Goal: Task Accomplishment & Management: Manage account settings

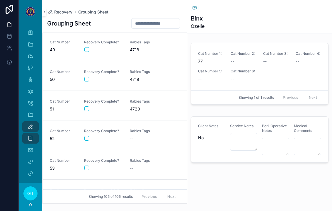
scroll to position [1348, 0]
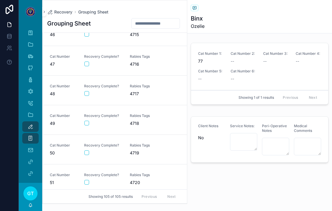
click at [145, 54] on span "Rabies Tags" at bounding box center [149, 56] width 39 height 5
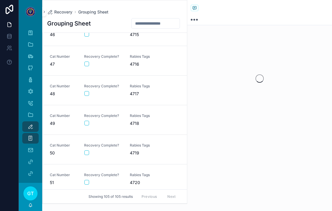
click at [88, 62] on button "scrollable content" at bounding box center [86, 64] width 5 height 5
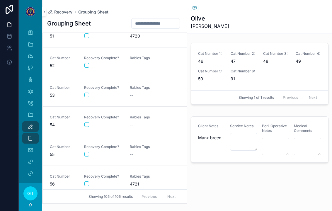
scroll to position [1494, 0]
click at [112, 152] on div "scrollable content" at bounding box center [103, 154] width 38 height 5
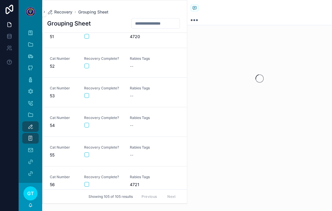
click at [104, 115] on div "Recovery Complete?" at bounding box center [103, 121] width 39 height 12
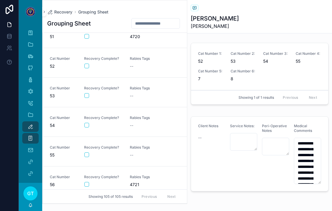
click at [88, 115] on div "Recovery Complete?" at bounding box center [103, 121] width 39 height 12
click at [92, 123] on div "scrollable content" at bounding box center [103, 125] width 38 height 5
click at [89, 123] on button "scrollable content" at bounding box center [86, 125] width 5 height 5
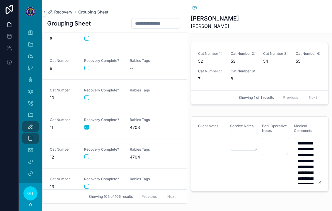
scroll to position [65, 0]
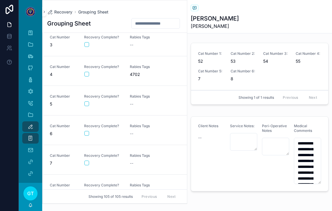
click at [85, 101] on button "scrollable content" at bounding box center [86, 103] width 5 height 5
click at [88, 131] on button "scrollable content" at bounding box center [86, 133] width 5 height 5
click at [135, 124] on div "Rabies Tags --" at bounding box center [149, 130] width 39 height 13
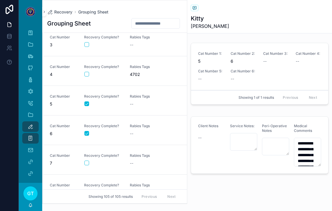
click at [144, 42] on div "--" at bounding box center [149, 45] width 39 height 6
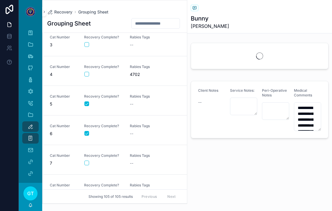
click at [84, 42] on button "scrollable content" at bounding box center [86, 44] width 5 height 5
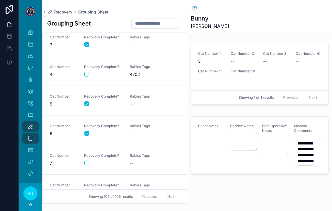
click at [154, 19] on input "scrollable content" at bounding box center [156, 23] width 48 height 8
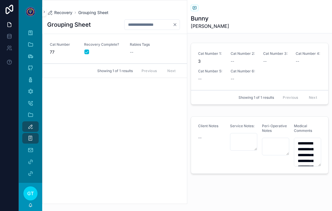
type input "**"
click at [151, 42] on span "Rabies Tags" at bounding box center [149, 44] width 39 height 5
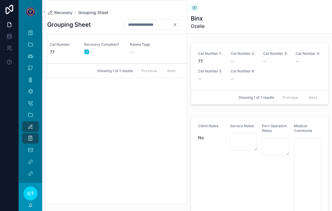
type textarea "**********"
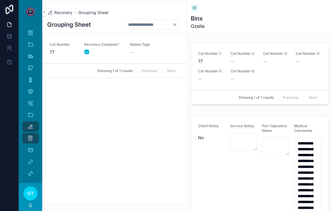
click at [175, 23] on icon "Clear" at bounding box center [175, 24] width 2 height 2
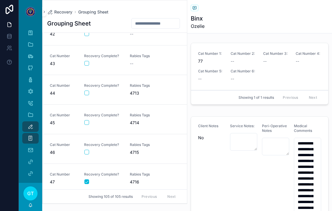
scroll to position [1416, 0]
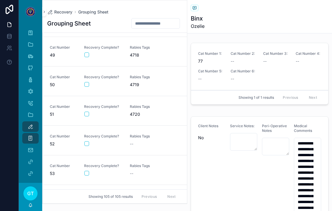
click at [128, 105] on div "Cat Number 51 Recovery Complete? [MEDICAL_DATA] Tags 4720" at bounding box center [115, 110] width 130 height 13
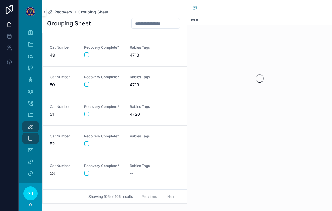
click at [91, 112] on div "scrollable content" at bounding box center [103, 114] width 38 height 5
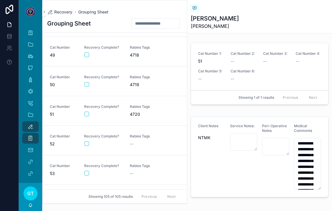
click at [88, 112] on button "scrollable content" at bounding box center [86, 114] width 5 height 5
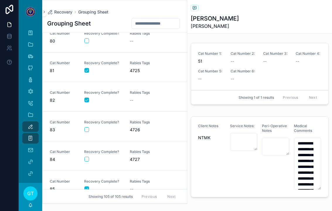
scroll to position [2640, 0]
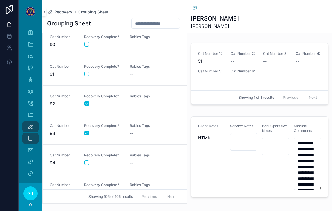
click at [137, 160] on div "--" at bounding box center [149, 163] width 39 height 6
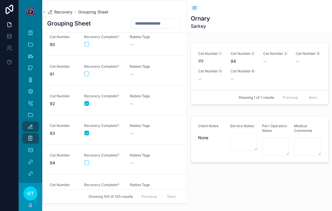
type textarea "**********"
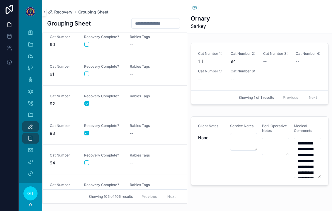
click at [88, 160] on button "scrollable content" at bounding box center [86, 162] width 5 height 5
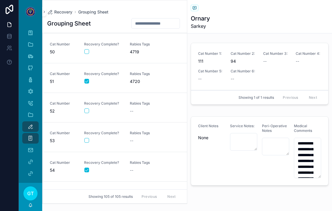
scroll to position [1430, 0]
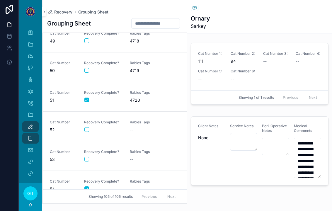
click at [144, 90] on div "[MEDICAL_DATA] Tags 4720" at bounding box center [149, 96] width 39 height 13
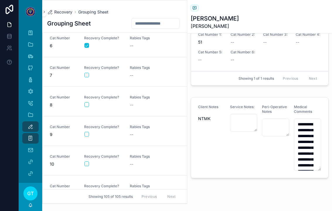
scroll to position [152, 0]
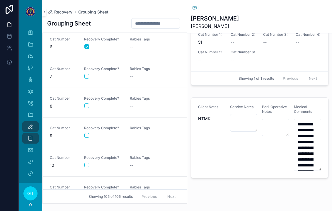
click at [111, 67] on span "Recovery Complete?" at bounding box center [103, 69] width 39 height 5
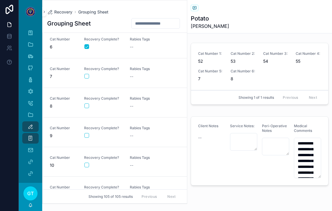
click at [88, 74] on button "scrollable content" at bounding box center [86, 76] width 5 height 5
click at [85, 103] on button "scrollable content" at bounding box center [86, 105] width 5 height 5
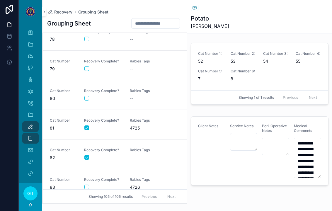
scroll to position [2289, 0]
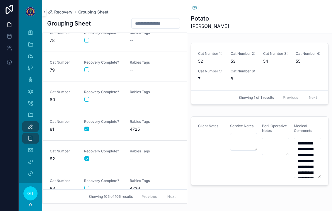
click at [120, 60] on div "Recovery Complete?" at bounding box center [103, 66] width 39 height 12
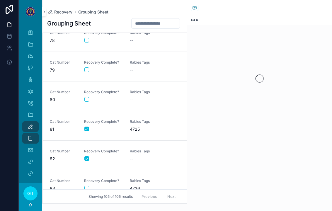
click at [83, 64] on div "Cat Number 79 Recovery Complete? Rabies Tags --" at bounding box center [115, 66] width 130 height 13
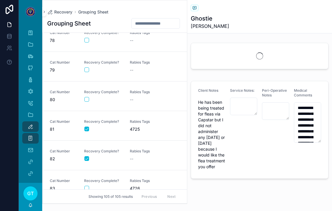
click at [87, 67] on button "scrollable content" at bounding box center [86, 69] width 5 height 5
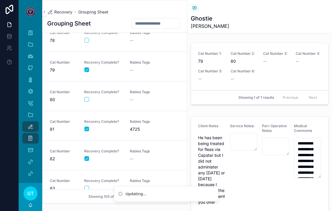
click at [88, 97] on button "scrollable content" at bounding box center [86, 99] width 5 height 5
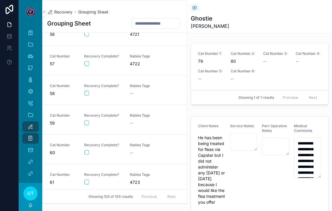
scroll to position [1643, 0]
click at [117, 92] on div "scrollable content" at bounding box center [103, 94] width 38 height 5
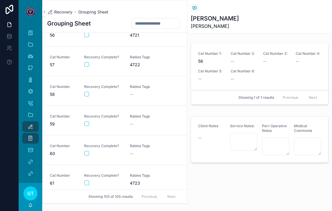
click at [81, 91] on link "Cat Number 58 Recovery Complete? [MEDICAL_DATA] Tags --" at bounding box center [115, 91] width 144 height 30
click at [88, 92] on button "scrollable content" at bounding box center [86, 94] width 5 height 5
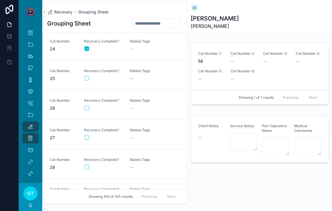
scroll to position [622, 0]
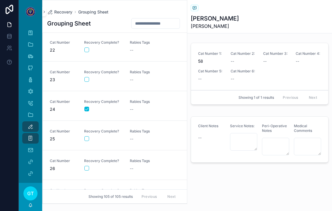
click at [128, 70] on div "Cat Number 23 Recovery Complete? Rabies Tags --" at bounding box center [115, 76] width 130 height 13
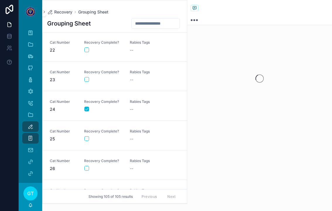
click at [88, 77] on button "scrollable content" at bounding box center [86, 79] width 5 height 5
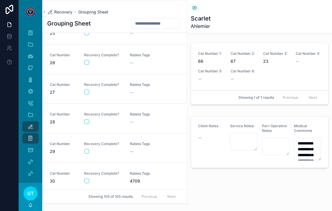
scroll to position [740, 0]
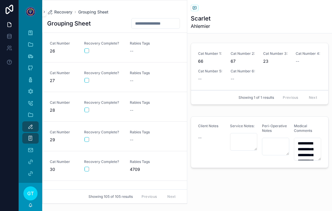
click at [138, 130] on span "Rabies Tags" at bounding box center [149, 132] width 39 height 5
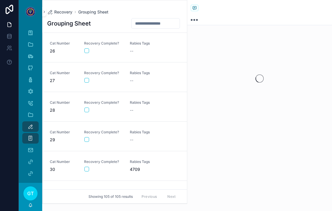
click at [91, 130] on div "Recovery Complete?" at bounding box center [103, 136] width 39 height 12
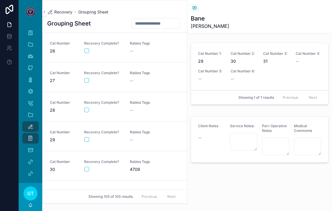
click at [86, 130] on div "Recovery Complete?" at bounding box center [103, 136] width 39 height 12
click at [86, 137] on button "scrollable content" at bounding box center [86, 139] width 5 height 5
click at [138, 77] on span "4708" at bounding box center [149, 80] width 39 height 6
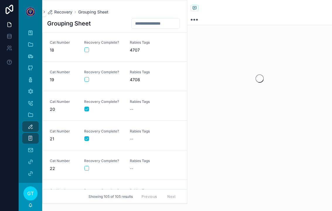
click at [83, 70] on div "Cat Number 19 Recovery Complete? [MEDICAL_DATA] Tags 4708" at bounding box center [115, 76] width 130 height 13
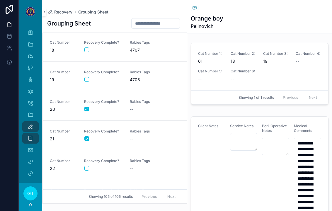
click at [86, 77] on button "scrollable content" at bounding box center [86, 79] width 5 height 5
click at [146, 47] on span "4707" at bounding box center [149, 50] width 39 height 6
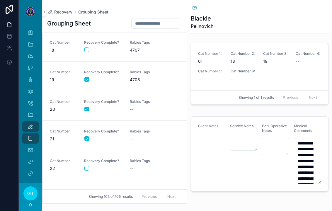
click at [82, 48] on link "Cat Number 18 Recovery Complete? [MEDICAL_DATA] Tags 4707" at bounding box center [115, 47] width 144 height 30
click at [88, 47] on button "scrollable content" at bounding box center [86, 49] width 5 height 5
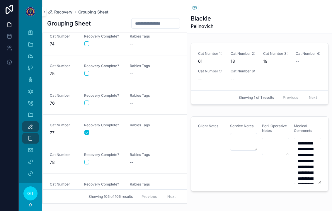
scroll to position [2166, 0]
click at [119, 104] on link "Cat Number 76 Recovery Complete? Rabies Tags --" at bounding box center [115, 101] width 144 height 30
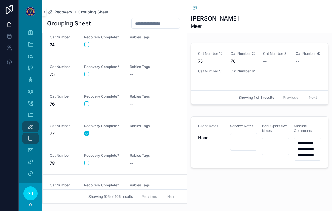
click at [86, 101] on button "scrollable content" at bounding box center [86, 103] width 5 height 5
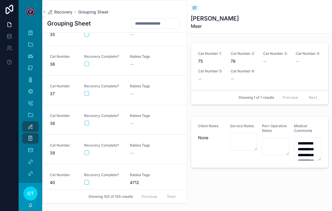
scroll to position [1021, 0]
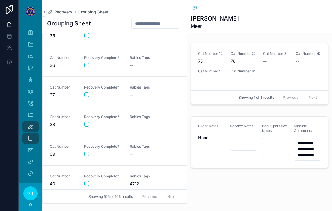
click at [145, 55] on div "Rabies Tags --" at bounding box center [149, 61] width 39 height 13
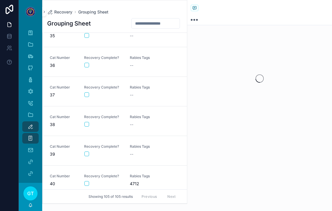
click at [88, 63] on button "scrollable content" at bounding box center [86, 65] width 5 height 5
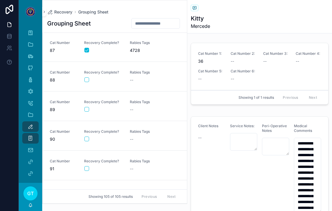
scroll to position [2552, 0]
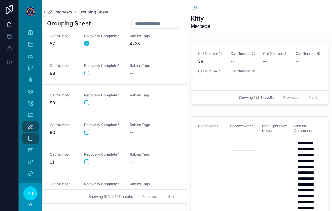
click at [108, 159] on div "scrollable content" at bounding box center [103, 161] width 38 height 5
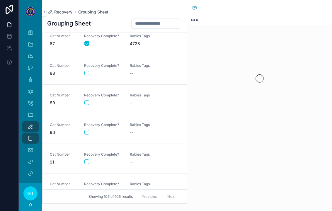
click at [88, 159] on button "scrollable content" at bounding box center [86, 161] width 5 height 5
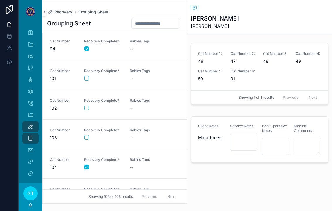
scroll to position [2751, 0]
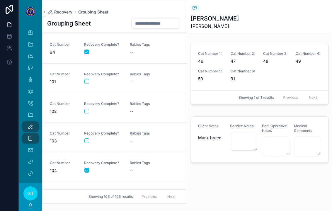
click at [108, 77] on div "Recovery Complete?" at bounding box center [103, 78] width 39 height 13
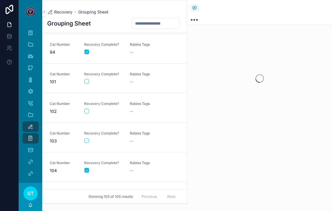
click at [82, 78] on link "Cat Number 101 Recovery Complete? [MEDICAL_DATA] Tags --" at bounding box center [115, 79] width 144 height 30
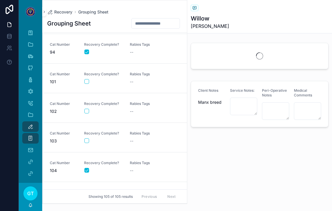
click at [88, 79] on button "scrollable content" at bounding box center [86, 81] width 5 height 5
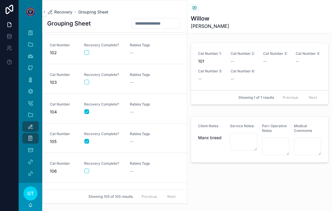
scroll to position [2843, 0]
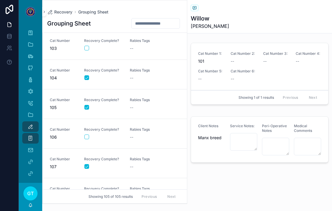
click at [140, 127] on span "Rabies Tags" at bounding box center [149, 129] width 39 height 5
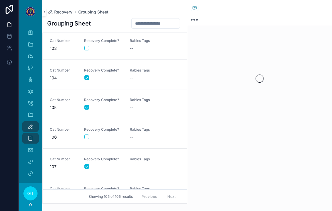
click at [87, 134] on button "scrollable content" at bounding box center [86, 136] width 5 height 5
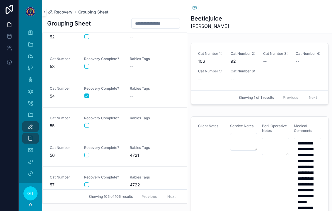
scroll to position [1477, 0]
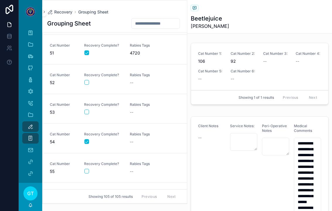
click at [131, 80] on span "--" at bounding box center [132, 83] width 4 height 6
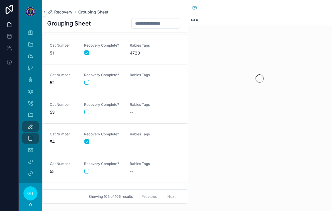
click at [87, 80] on button "scrollable content" at bounding box center [86, 82] width 5 height 5
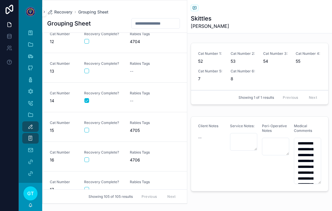
scroll to position [332, 0]
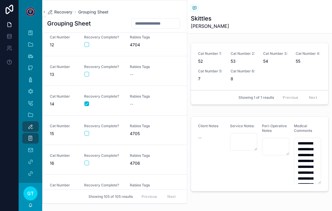
click at [125, 67] on div "Cat Number 13 Recovery Complete? Rabies Tags --" at bounding box center [115, 70] width 130 height 13
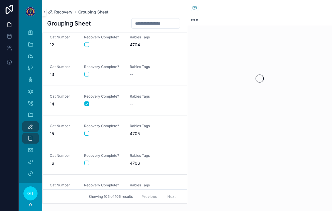
click at [86, 72] on button "scrollable content" at bounding box center [86, 74] width 5 height 5
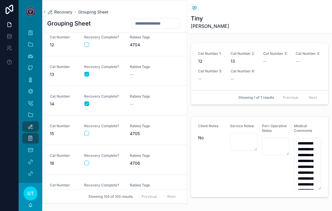
click at [125, 41] on link "Cat Number 12 Recovery Complete? [MEDICAL_DATA] Tags 4704" at bounding box center [115, 42] width 144 height 30
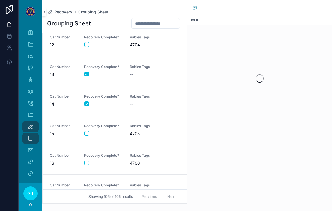
click at [87, 42] on button "scrollable content" at bounding box center [86, 44] width 5 height 5
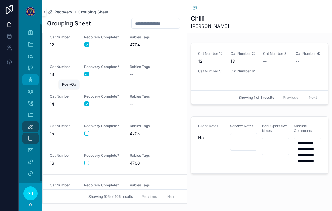
click at [29, 75] on div "Post-Op" at bounding box center [30, 79] width 9 height 9
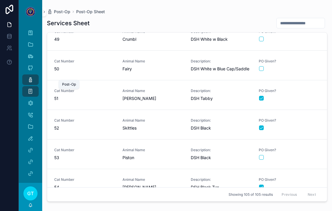
scroll to position [1506, 0]
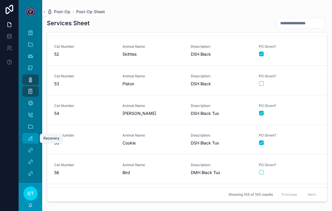
click at [29, 135] on icon "scrollable content" at bounding box center [31, 138] width 6 height 6
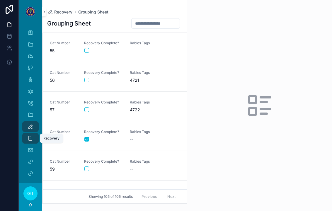
scroll to position [1596, 0]
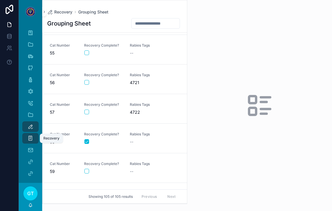
click at [86, 50] on button "scrollable content" at bounding box center [86, 52] width 5 height 5
click at [134, 50] on div "--" at bounding box center [149, 53] width 39 height 6
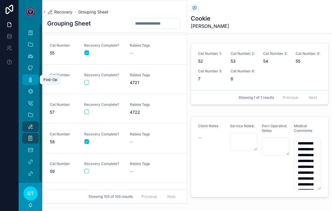
click at [30, 77] on icon "scrollable content" at bounding box center [31, 80] width 6 height 6
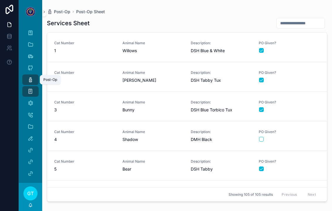
click at [110, 48] on span "1" at bounding box center [84, 51] width 61 height 6
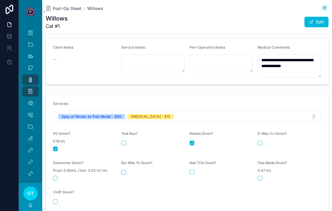
scroll to position [202, 0]
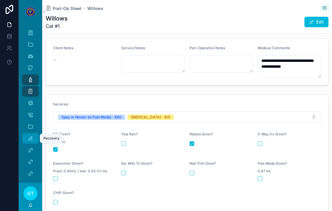
click at [28, 135] on icon "scrollable content" at bounding box center [31, 138] width 6 height 6
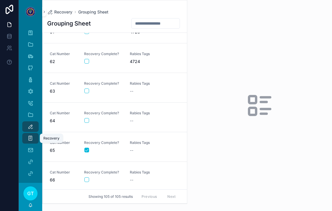
scroll to position [1791, 0]
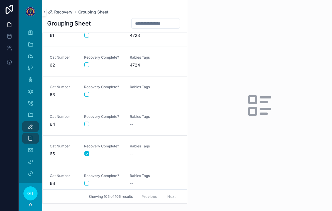
click at [103, 92] on form "scrollable content" at bounding box center [103, 94] width 39 height 5
click at [88, 92] on button "scrollable content" at bounding box center [86, 94] width 5 height 5
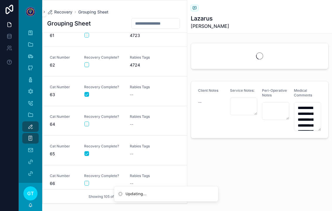
click at [87, 122] on button "scrollable content" at bounding box center [86, 124] width 5 height 5
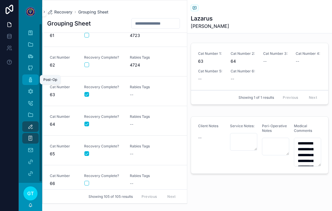
click at [30, 77] on icon "scrollable content" at bounding box center [31, 80] width 6 height 6
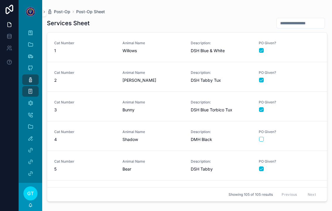
click at [77, 48] on span "1" at bounding box center [84, 51] width 61 height 6
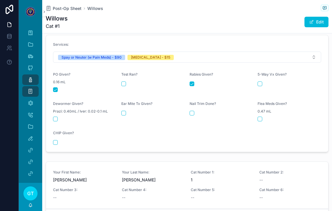
scroll to position [250, 0]
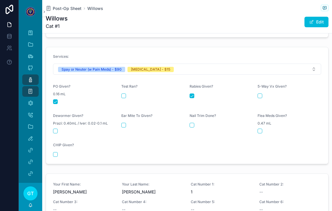
click at [56, 99] on button "scrollable content" at bounding box center [55, 101] width 5 height 5
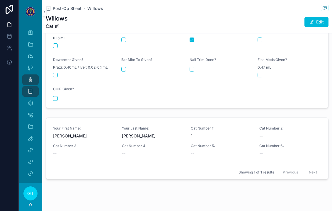
scroll to position [305, 0]
click at [28, 135] on icon "scrollable content" at bounding box center [31, 138] width 6 height 6
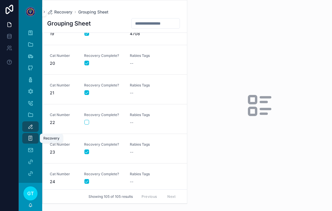
scroll to position [388, 0]
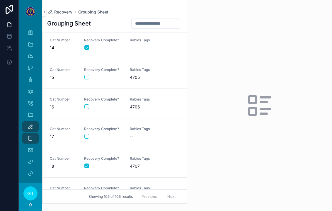
click at [143, 127] on span "Rabies Tags" at bounding box center [149, 129] width 39 height 5
click at [88, 134] on button "scrollable content" at bounding box center [86, 136] width 5 height 5
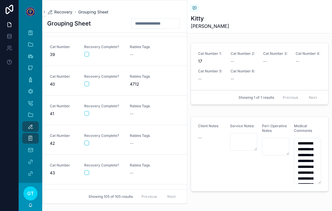
scroll to position [1153, 0]
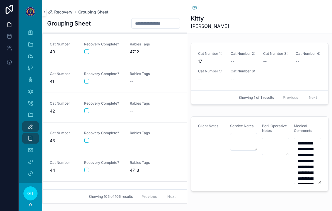
click at [108, 138] on div "scrollable content" at bounding box center [103, 140] width 38 height 5
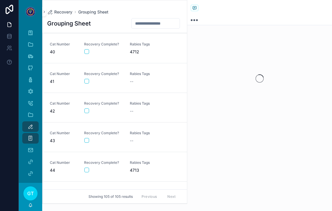
click at [86, 138] on button "scrollable content" at bounding box center [86, 140] width 5 height 5
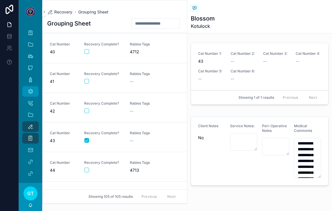
click at [37, 86] on link "Medical Comments" at bounding box center [30, 91] width 16 height 11
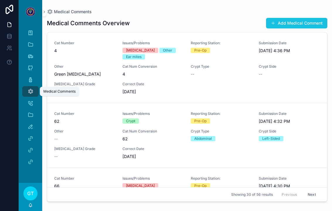
click at [309, 18] on button "Add Medical Comment" at bounding box center [296, 23] width 61 height 11
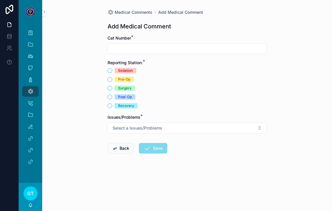
click at [188, 45] on input "scrollable content" at bounding box center [187, 49] width 159 height 8
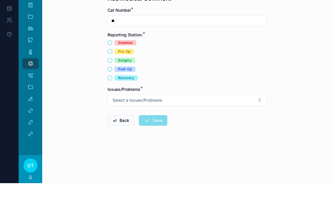
type input "**"
click at [133, 103] on div "Recovery" at bounding box center [126, 105] width 16 height 5
click at [112, 103] on button "Recovery" at bounding box center [110, 105] width 5 height 5
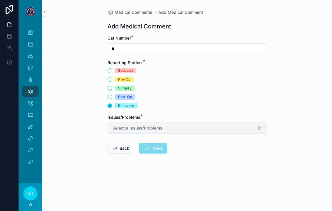
click at [161, 125] on span "Select a Issues/Problems" at bounding box center [138, 128] width 50 height 6
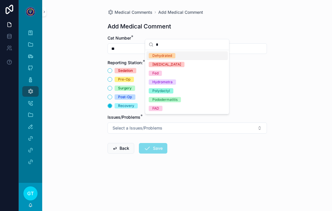
type input "*"
click at [187, 54] on div "Dehydrated" at bounding box center [186, 55] width 81 height 9
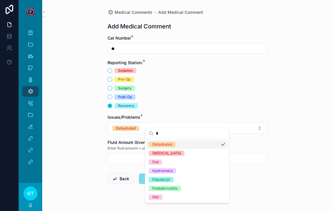
click at [126, 155] on input "scrollable content" at bounding box center [187, 159] width 159 height 8
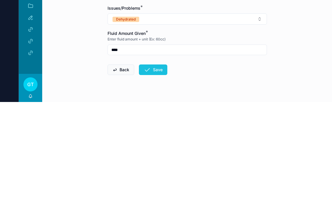
type input "****"
click at [153, 173] on button "Save" at bounding box center [153, 178] width 28 height 11
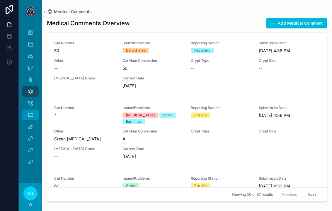
click at [26, 113] on div "Rabies/Microchips" at bounding box center [30, 115] width 23 height 12
click at [28, 124] on icon "scrollable content" at bounding box center [31, 127] width 6 height 6
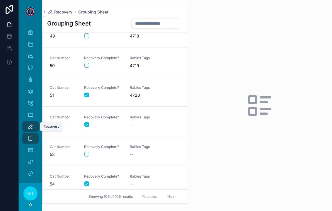
scroll to position [1436, 0]
click at [127, 58] on div "Cat Number 50 Recovery Complete? [MEDICAL_DATA] Tags 4719" at bounding box center [115, 61] width 130 height 13
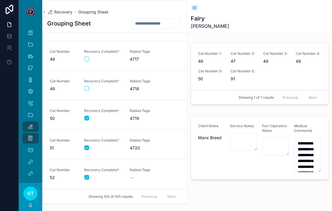
scroll to position [1377, 0]
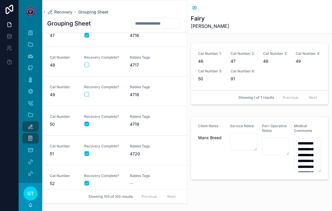
click at [141, 62] on span "4717" at bounding box center [149, 65] width 39 height 6
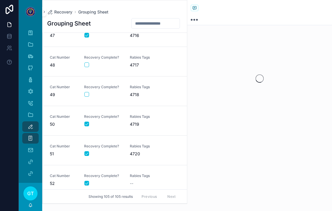
click at [84, 61] on div "Recovery Complete?" at bounding box center [103, 61] width 39 height 13
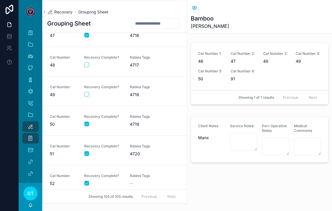
click at [91, 62] on div "scrollable content" at bounding box center [103, 64] width 38 height 5
click at [83, 55] on div "Cat Number 48 Recovery Complete? [MEDICAL_DATA] Tags 4717" at bounding box center [115, 61] width 130 height 13
click at [88, 62] on button "scrollable content" at bounding box center [86, 64] width 5 height 5
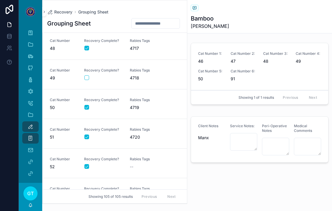
scroll to position [1393, 0]
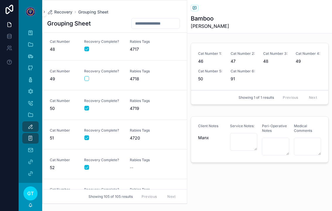
click at [104, 76] on form "scrollable content" at bounding box center [103, 78] width 39 height 5
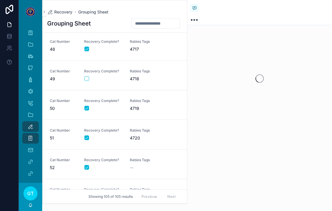
click at [89, 69] on div "Recovery Complete?" at bounding box center [103, 75] width 39 height 12
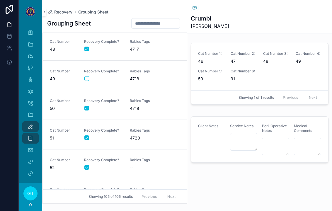
click at [78, 70] on div "Cat Number 49 Recovery Complete? [MEDICAL_DATA] Tags 4718" at bounding box center [115, 75] width 130 height 13
click at [88, 69] on div "Recovery Complete?" at bounding box center [103, 75] width 39 height 12
click at [88, 76] on button "scrollable content" at bounding box center [86, 78] width 5 height 5
click at [42, 10] on icon "scrollable content" at bounding box center [44, 12] width 4 height 4
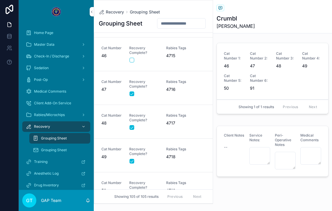
scroll to position [1470, 0]
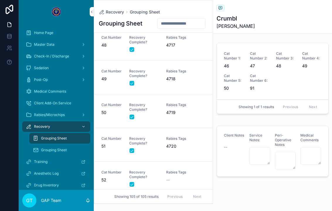
click at [42, 7] on link "scrollable content" at bounding box center [56, 11] width 68 height 9
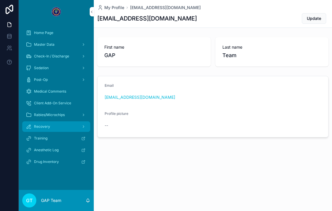
click at [68, 122] on div "Recovery" at bounding box center [56, 126] width 61 height 9
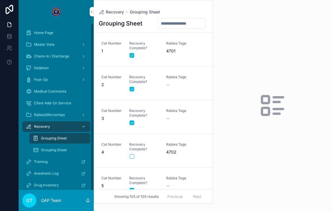
click at [68, 122] on div "Recovery" at bounding box center [56, 126] width 61 height 9
click at [86, 9] on link "scrollable content" at bounding box center [56, 11] width 68 height 9
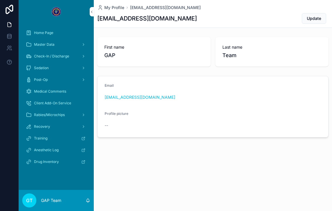
click at [89, 7] on link "scrollable content" at bounding box center [56, 11] width 68 height 9
click at [92, 10] on icon "scrollable content" at bounding box center [92, 12] width 4 height 4
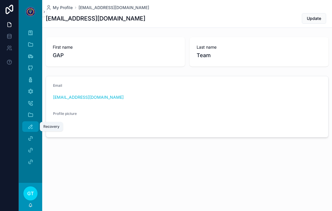
click at [30, 124] on icon "scrollable content" at bounding box center [31, 127] width 6 height 6
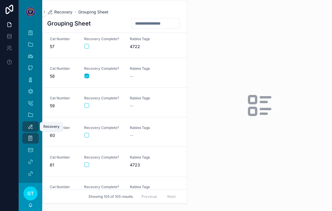
scroll to position [1661, 0]
click at [109, 192] on div "scrollable content" at bounding box center [103, 194] width 38 height 5
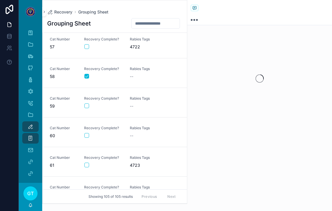
click at [86, 192] on button "scrollable content" at bounding box center [86, 194] width 5 height 5
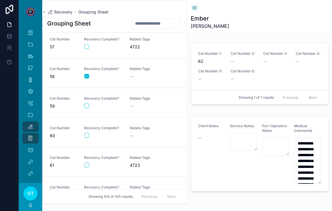
click at [99, 133] on div "scrollable content" at bounding box center [103, 135] width 38 height 5
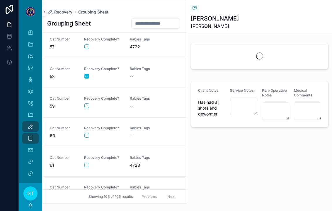
click at [87, 126] on span "Recovery Complete?" at bounding box center [103, 128] width 39 height 5
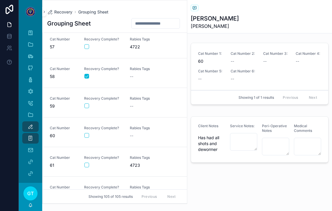
click at [86, 126] on span "Recovery Complete?" at bounding box center [103, 128] width 39 height 5
click at [84, 133] on button "scrollable content" at bounding box center [86, 135] width 5 height 5
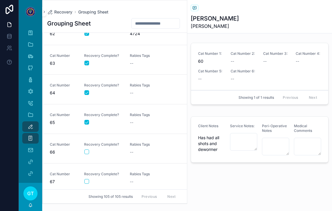
scroll to position [1823, 0]
click at [99, 149] on div "scrollable content" at bounding box center [103, 151] width 38 height 5
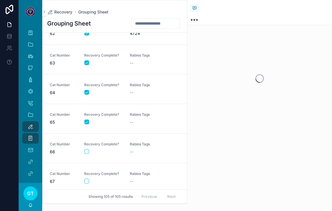
click at [85, 149] on button "scrollable content" at bounding box center [86, 151] width 5 height 5
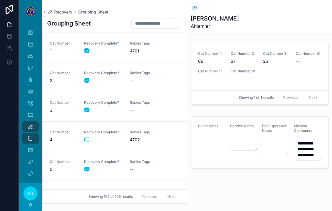
click at [156, 130] on span "Rabies Tags" at bounding box center [149, 132] width 39 height 5
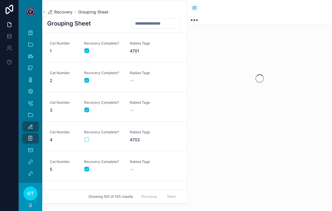
click at [85, 137] on button "scrollable content" at bounding box center [86, 139] width 5 height 5
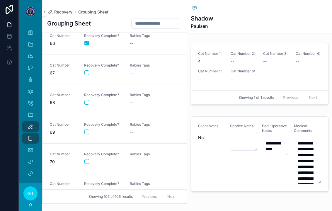
scroll to position [1930, 0]
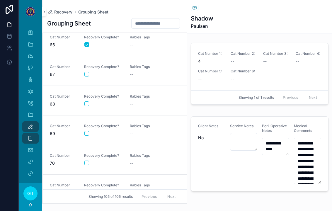
click at [144, 86] on link "Cat Number 68 Recovery Complete? [MEDICAL_DATA] Tags --" at bounding box center [115, 101] width 144 height 30
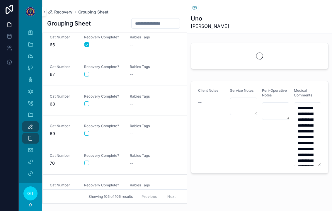
click at [85, 102] on link "Cat Number 68 Recovery Complete? [MEDICAL_DATA] Tags --" at bounding box center [115, 101] width 144 height 30
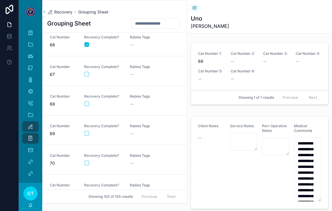
click at [84, 101] on button "scrollable content" at bounding box center [86, 103] width 5 height 5
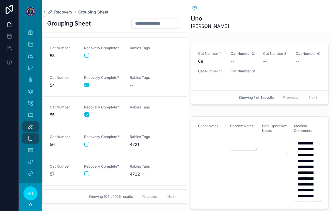
scroll to position [1535, 0]
click at [141, 134] on span "Rabies Tags" at bounding box center [149, 136] width 39 height 5
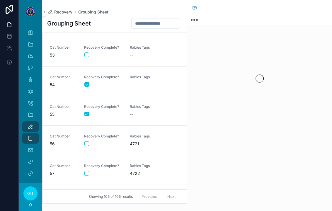
click at [85, 139] on div "Recovery Complete?" at bounding box center [103, 140] width 39 height 13
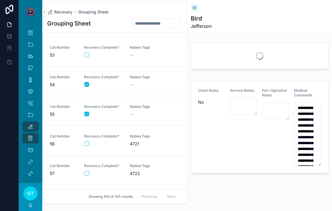
click at [85, 141] on button "scrollable content" at bounding box center [86, 143] width 5 height 5
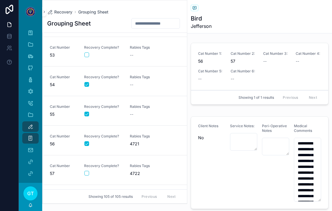
click at [162, 134] on span "Rabies Tags" at bounding box center [149, 136] width 39 height 5
click at [156, 163] on span "Rabies Tags" at bounding box center [149, 165] width 39 height 5
click at [85, 171] on button "scrollable content" at bounding box center [86, 173] width 5 height 5
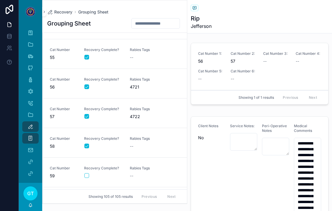
scroll to position [1591, 0]
click at [137, 166] on div "Rabies Tags --" at bounding box center [149, 172] width 39 height 13
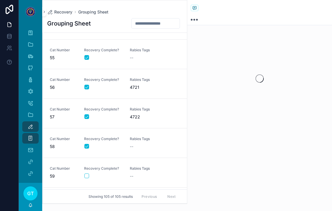
click at [91, 166] on span "Recovery Complete?" at bounding box center [103, 168] width 39 height 5
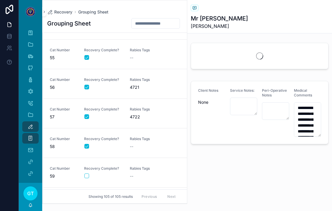
click at [88, 173] on button "scrollable content" at bounding box center [86, 175] width 5 height 5
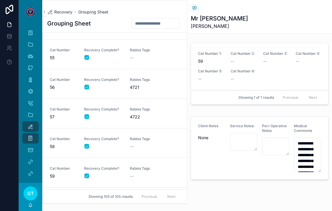
click at [156, 173] on div "--" at bounding box center [149, 176] width 39 height 6
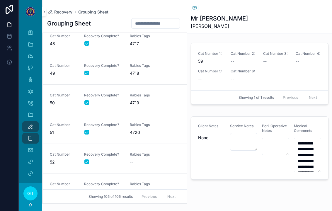
scroll to position [1434, 0]
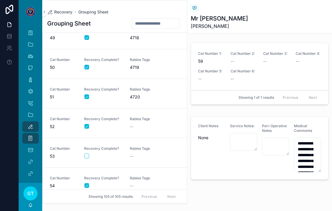
click at [123, 146] on div "Cat Number 53 Recovery Complete? [MEDICAL_DATA] Tags --" at bounding box center [115, 152] width 130 height 13
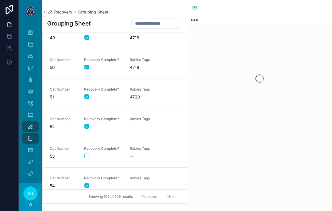
click at [88, 156] on button "scrollable content" at bounding box center [86, 156] width 5 height 5
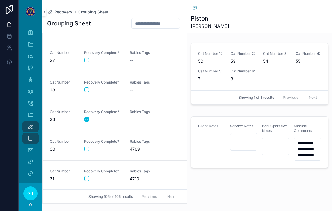
scroll to position [761, 0]
click at [132, 143] on div "[MEDICAL_DATA] Tags 4709" at bounding box center [149, 145] width 39 height 13
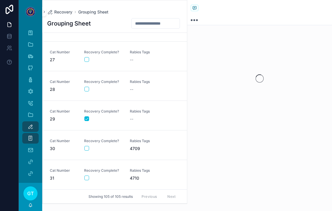
click at [89, 146] on div "scrollable content" at bounding box center [103, 148] width 38 height 5
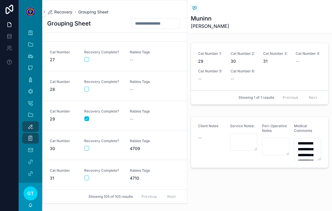
click at [88, 148] on button "scrollable content" at bounding box center [86, 148] width 5 height 5
click at [144, 170] on span "Rabies Tags" at bounding box center [149, 170] width 39 height 5
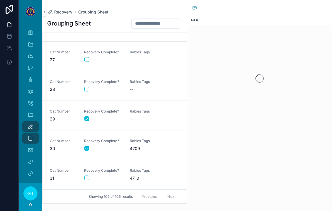
click at [90, 175] on div "Recovery Complete?" at bounding box center [103, 174] width 39 height 12
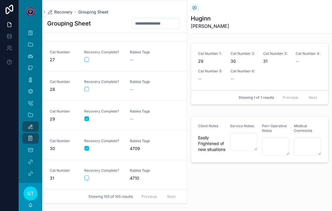
click at [82, 176] on div "Cat Number 31 Recovery Complete? [MEDICAL_DATA] Tags 4710" at bounding box center [115, 174] width 130 height 13
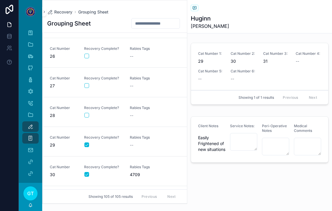
scroll to position [761, 0]
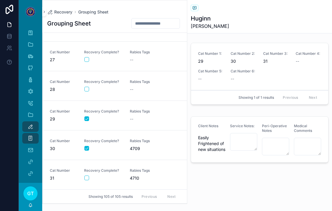
click at [84, 179] on button "scrollable content" at bounding box center [86, 177] width 5 height 5
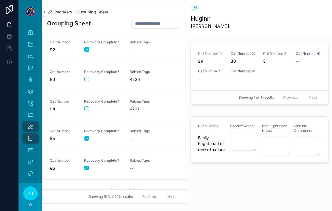
scroll to position [2390, 0]
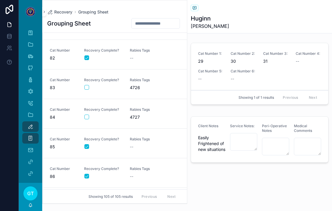
click at [122, 117] on div "scrollable content" at bounding box center [103, 117] width 38 height 5
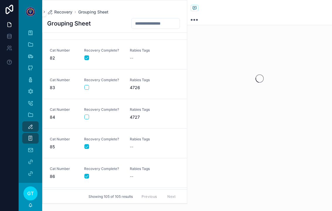
click at [87, 118] on button "scrollable content" at bounding box center [86, 117] width 5 height 5
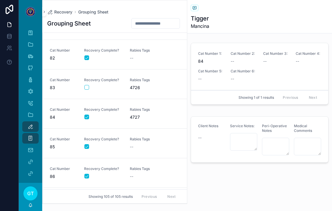
click at [154, 111] on span "Rabies Tags" at bounding box center [149, 109] width 39 height 5
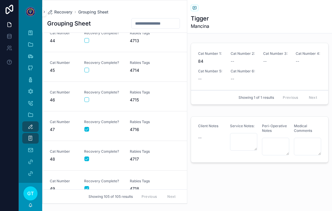
scroll to position [1284, 0]
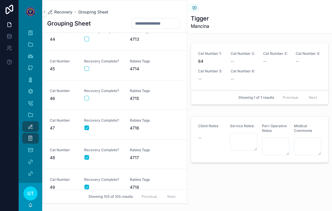
click at [124, 99] on div "Cat Number 46 Recovery Complete? [MEDICAL_DATA] Tags 4715" at bounding box center [115, 94] width 130 height 13
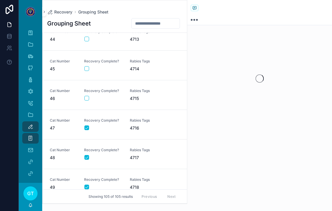
click at [88, 100] on button "scrollable content" at bounding box center [86, 98] width 5 height 5
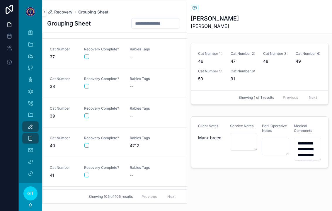
scroll to position [1059, 0]
click at [113, 57] on div "scrollable content" at bounding box center [103, 57] width 38 height 5
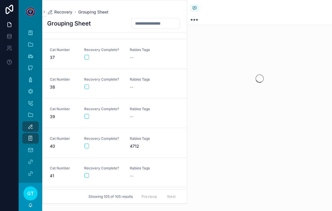
click at [86, 59] on button "scrollable content" at bounding box center [86, 57] width 5 height 5
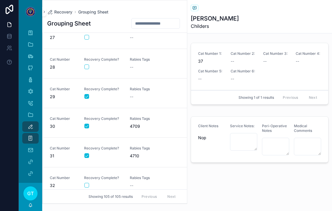
scroll to position [775, 0]
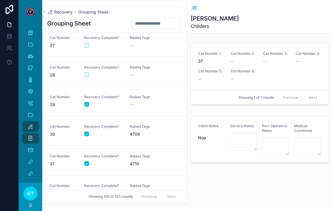
click at [122, 76] on div "scrollable content" at bounding box center [103, 74] width 38 height 5
click at [88, 76] on button "scrollable content" at bounding box center [86, 74] width 5 height 5
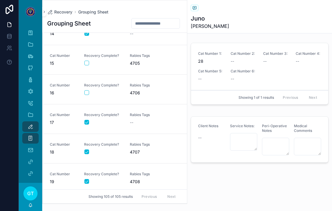
click at [132, 56] on span "Rabies Tags" at bounding box center [149, 55] width 39 height 5
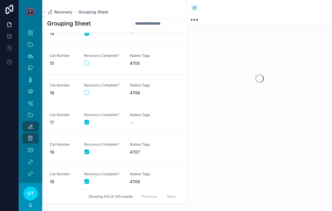
scroll to position [396, 0]
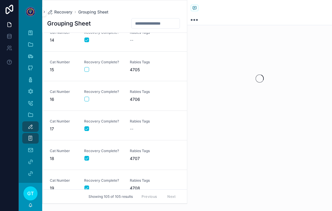
click at [150, 98] on span "4706" at bounding box center [149, 99] width 39 height 6
click at [88, 100] on button "scrollable content" at bounding box center [86, 99] width 5 height 5
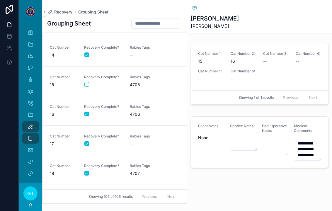
scroll to position [381, 0]
click at [132, 83] on span "4705" at bounding box center [149, 84] width 39 height 6
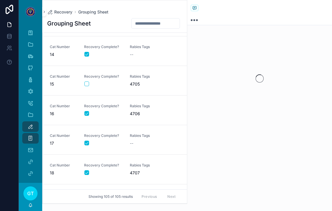
click at [87, 86] on button "scrollable content" at bounding box center [86, 83] width 5 height 5
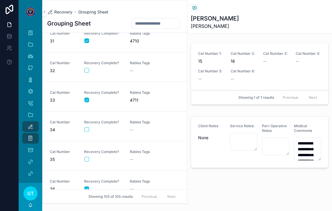
scroll to position [1002, 0]
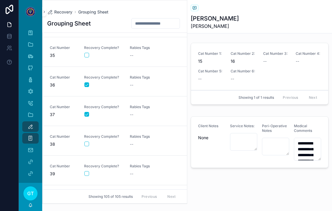
click at [121, 173] on div "scrollable content" at bounding box center [103, 173] width 38 height 5
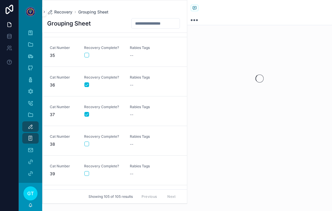
click at [85, 175] on button "scrollable content" at bounding box center [86, 173] width 5 height 5
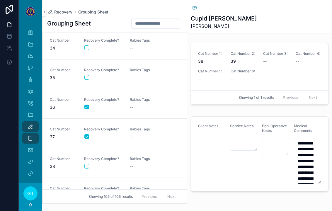
scroll to position [979, 0]
click at [113, 70] on span "Recovery Complete?" at bounding box center [103, 70] width 39 height 5
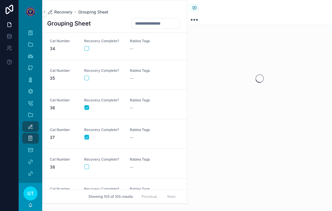
click at [85, 81] on link "Cat Number 35 Recovery Complete? [MEDICAL_DATA] Tags --" at bounding box center [115, 75] width 144 height 30
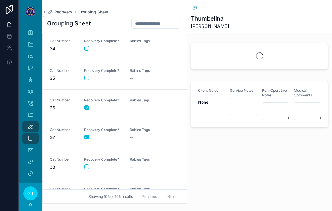
click at [89, 76] on div "scrollable content" at bounding box center [103, 78] width 38 height 5
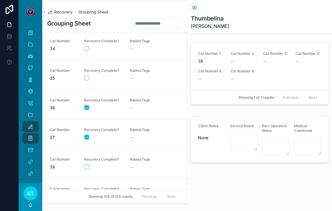
click at [88, 76] on button "scrollable content" at bounding box center [86, 78] width 5 height 5
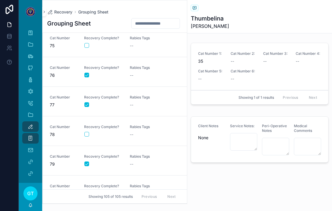
scroll to position [2195, 0]
click at [128, 123] on link "Cat Number 78 Recovery Complete? Rabies Tags --" at bounding box center [115, 132] width 144 height 30
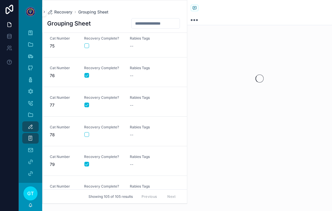
click at [86, 132] on button "scrollable content" at bounding box center [86, 134] width 5 height 5
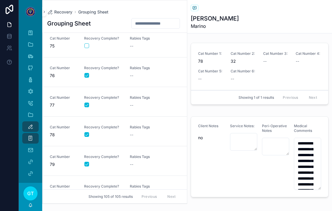
scroll to position [2573, 0]
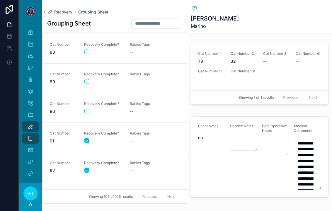
click at [145, 103] on span "Rabies Tags" at bounding box center [149, 103] width 39 height 5
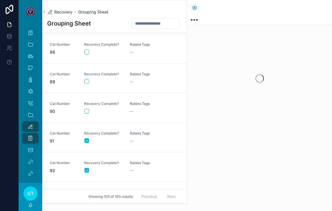
click at [88, 111] on button "scrollable content" at bounding box center [86, 111] width 5 height 5
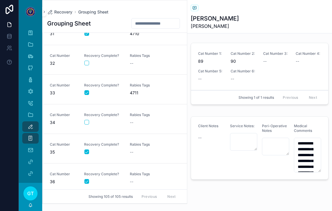
scroll to position [871, 0]
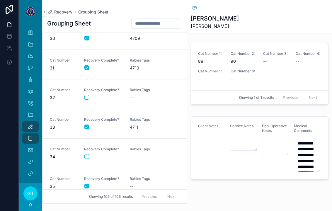
click at [137, 89] on span "Rabies Tags" at bounding box center [149, 90] width 39 height 5
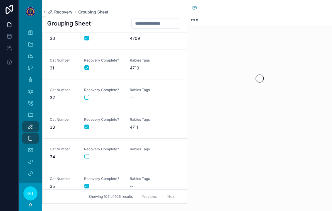
click at [88, 98] on button "scrollable content" at bounding box center [86, 97] width 5 height 5
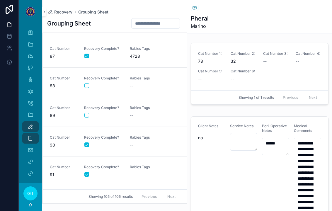
scroll to position [2539, 0]
click at [148, 142] on div "--" at bounding box center [149, 145] width 39 height 6
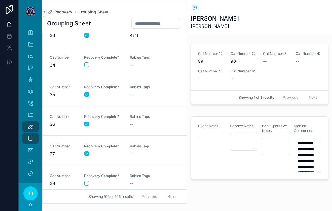
scroll to position [961, 0]
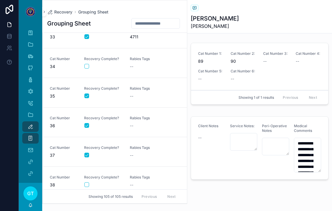
click at [128, 65] on div "Cat Number 34 Recovery Complete? Rabies Tags --" at bounding box center [115, 63] width 130 height 13
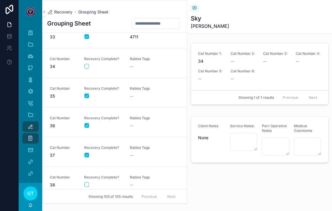
click at [85, 64] on button "scrollable content" at bounding box center [86, 66] width 5 height 5
click at [154, 66] on div "--" at bounding box center [149, 67] width 39 height 6
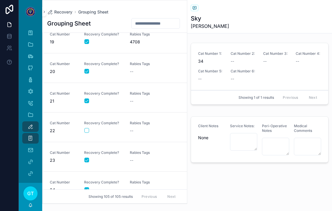
click at [142, 127] on div "Rabies Tags --" at bounding box center [149, 127] width 39 height 13
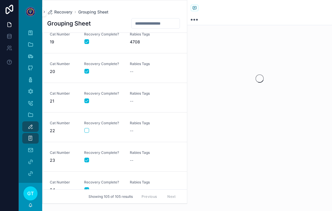
click at [89, 129] on button "scrollable content" at bounding box center [86, 130] width 5 height 5
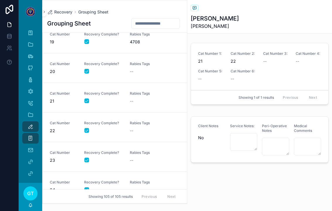
scroll to position [1268, 0]
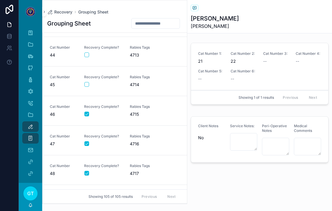
click at [142, 83] on span "4714" at bounding box center [149, 85] width 39 height 6
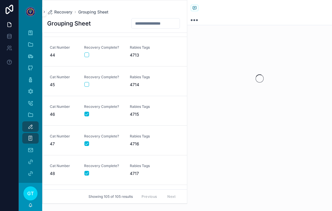
click at [88, 83] on button "scrollable content" at bounding box center [86, 84] width 5 height 5
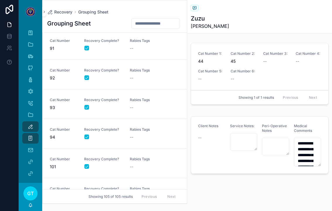
scroll to position [2590, 0]
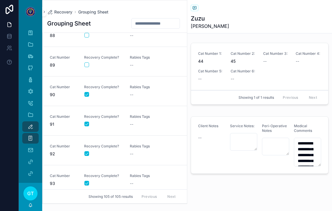
click at [146, 60] on div "Rabies Tags --" at bounding box center [149, 61] width 39 height 13
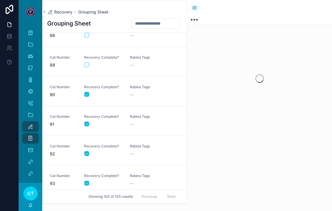
click at [83, 65] on div "Cat Number 89 Recovery Complete? [MEDICAL_DATA] Tags --" at bounding box center [115, 61] width 130 height 13
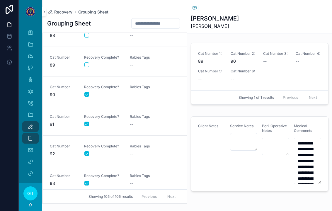
click at [83, 63] on div "Cat Number 89 Recovery Complete? [MEDICAL_DATA] Tags --" at bounding box center [115, 61] width 130 height 13
click at [88, 65] on button "scrollable content" at bounding box center [86, 64] width 5 height 5
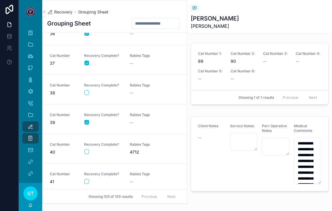
scroll to position [1052, 0]
click at [140, 93] on div "--" at bounding box center [149, 94] width 39 height 6
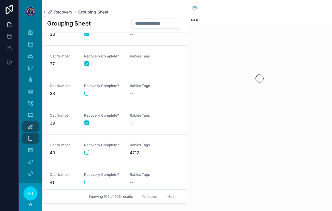
click at [86, 93] on button "scrollable content" at bounding box center [86, 93] width 5 height 5
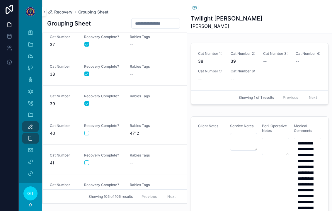
scroll to position [1074, 0]
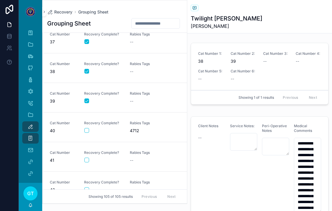
click at [97, 160] on div "scrollable content" at bounding box center [103, 160] width 38 height 5
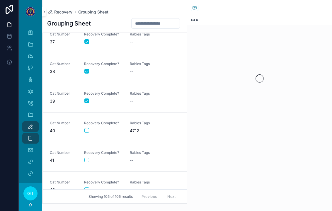
click at [82, 163] on div "Cat Number 41 Recovery Complete? Rabies Tags --" at bounding box center [115, 156] width 130 height 13
click at [86, 161] on button "scrollable content" at bounding box center [86, 160] width 5 height 5
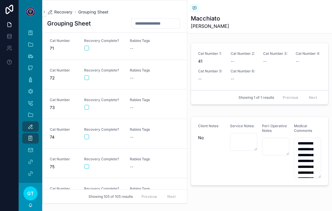
scroll to position [2082, 0]
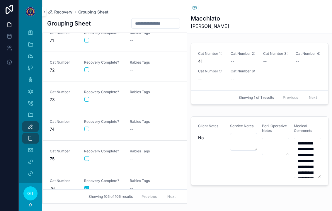
click at [124, 148] on link "Cat Number 75 Recovery Complete? [MEDICAL_DATA] Tags --" at bounding box center [115, 156] width 144 height 30
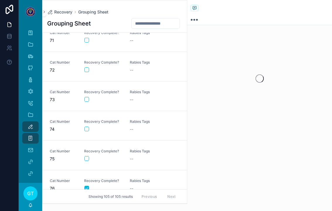
click at [89, 158] on button "scrollable content" at bounding box center [86, 158] width 5 height 5
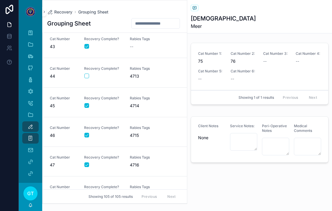
scroll to position [1242, 0]
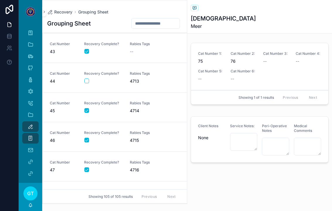
click at [108, 82] on div "scrollable content" at bounding box center [103, 81] width 38 height 5
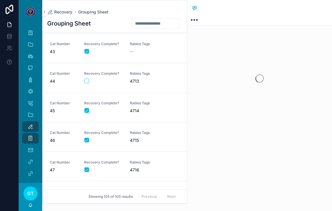
click at [86, 83] on button "scrollable content" at bounding box center [86, 81] width 5 height 5
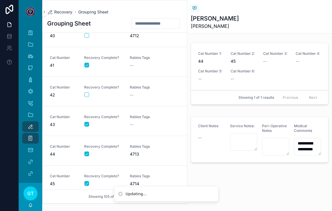
scroll to position [1170, 0]
click at [117, 92] on form "scrollable content" at bounding box center [103, 94] width 39 height 5
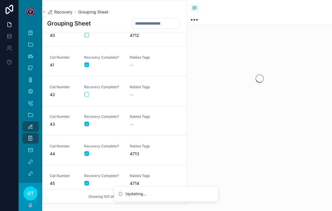
click at [86, 93] on button "scrollable content" at bounding box center [86, 94] width 5 height 5
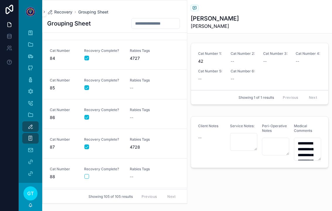
scroll to position [2449, 0]
click at [139, 174] on div "--" at bounding box center [149, 176] width 39 height 6
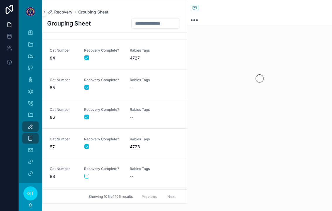
click at [87, 177] on button "scrollable content" at bounding box center [86, 176] width 5 height 5
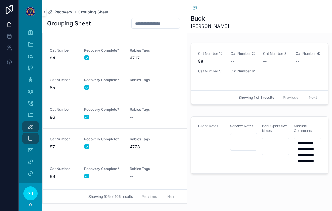
click at [164, 172] on div "Rabies Tags --" at bounding box center [149, 172] width 39 height 13
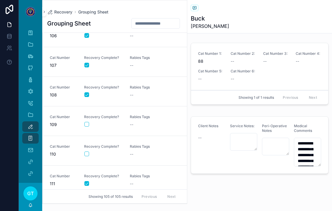
scroll to position [2944, 0]
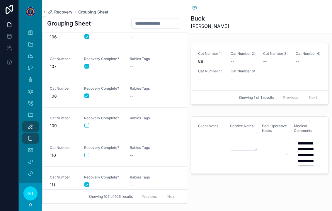
click at [88, 125] on button "scrollable content" at bounding box center [86, 125] width 5 height 5
click at [85, 156] on button "scrollable content" at bounding box center [86, 155] width 5 height 5
click at [64, 124] on span "109" at bounding box center [63, 126] width 27 height 6
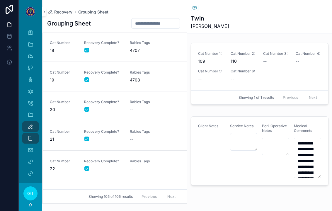
scroll to position [192, 0]
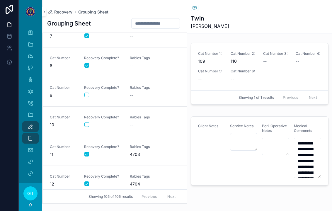
click at [146, 85] on link "Cat Number 9 Recovery Complete? [MEDICAL_DATA] Tags --" at bounding box center [115, 92] width 144 height 30
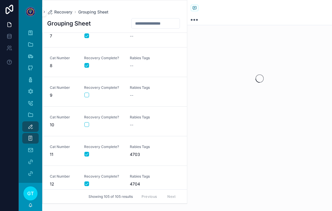
click at [87, 95] on button "scrollable content" at bounding box center [86, 95] width 5 height 5
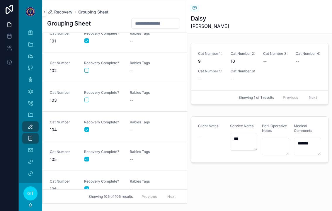
scroll to position [2792, 0]
click at [131, 101] on span "--" at bounding box center [132, 100] width 4 height 6
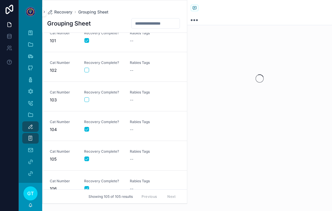
click at [86, 101] on button "scrollable content" at bounding box center [86, 99] width 5 height 5
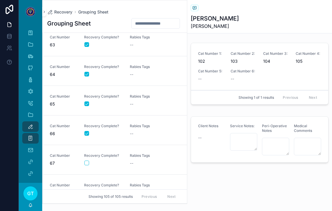
scroll to position [1717, 0]
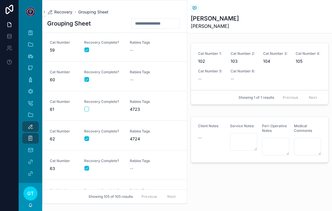
click at [140, 103] on span "Rabies Tags" at bounding box center [149, 101] width 39 height 5
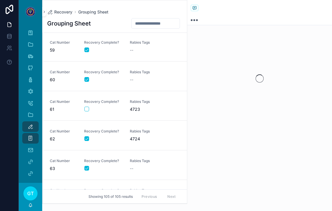
click at [91, 107] on div "scrollable content" at bounding box center [103, 109] width 38 height 5
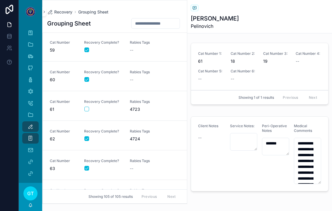
click at [85, 108] on button "scrollable content" at bounding box center [86, 109] width 5 height 5
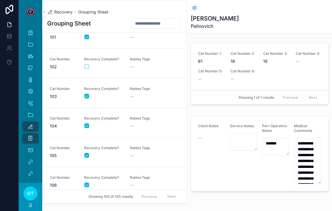
scroll to position [2792, 0]
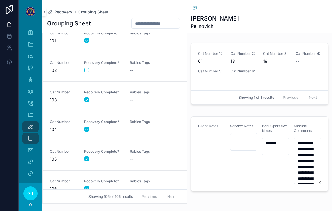
click at [85, 69] on button "scrollable content" at bounding box center [86, 70] width 5 height 5
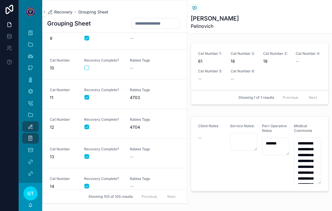
scroll to position [244, 0]
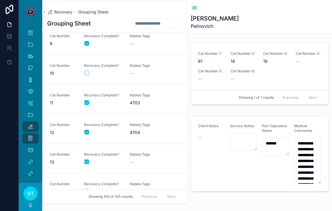
click at [88, 75] on button "scrollable content" at bounding box center [86, 73] width 5 height 5
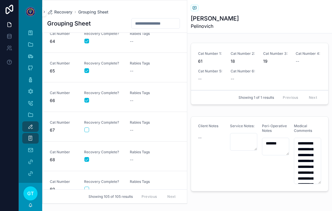
click at [141, 123] on span "Rabies Tags" at bounding box center [149, 122] width 39 height 5
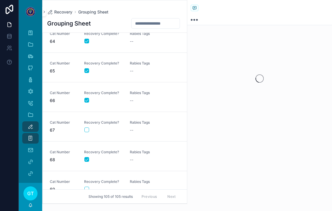
click at [86, 129] on button "scrollable content" at bounding box center [86, 129] width 5 height 5
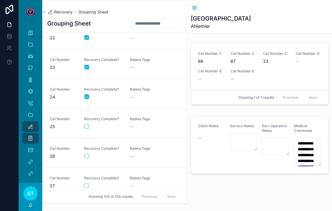
scroll to position [633, 0]
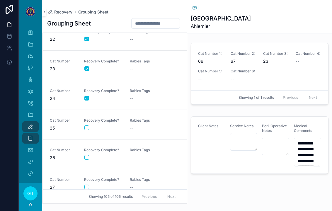
click at [114, 124] on div "Recovery Complete?" at bounding box center [103, 124] width 39 height 12
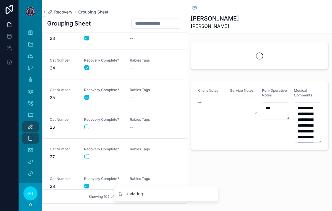
scroll to position [663, 0]
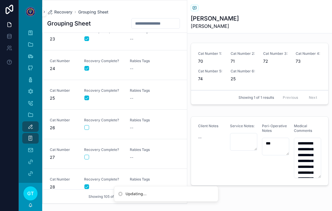
click at [88, 156] on button "scrollable content" at bounding box center [86, 157] width 5 height 5
click at [165, 150] on span "Rabies Tags" at bounding box center [149, 149] width 39 height 5
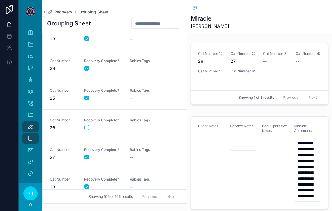
click at [149, 104] on link "Cat Number 25 Recovery Complete? [MEDICAL_DATA] Tags --" at bounding box center [115, 95] width 144 height 30
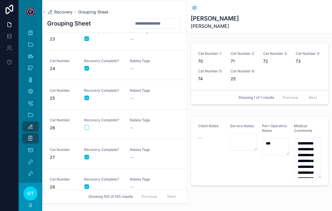
click at [155, 159] on div "--" at bounding box center [149, 157] width 39 height 6
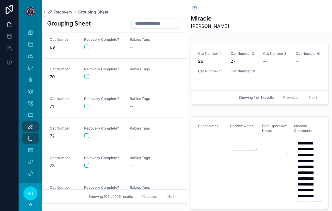
scroll to position [1974, 0]
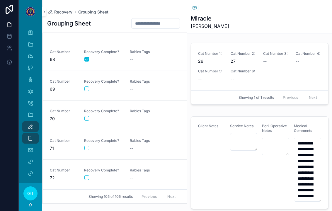
click at [134, 111] on span "Rabies Tags" at bounding box center [149, 111] width 39 height 5
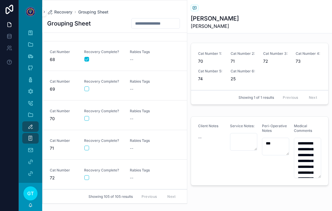
click at [88, 117] on button "scrollable content" at bounding box center [86, 118] width 5 height 5
